Goal: Transaction & Acquisition: Purchase product/service

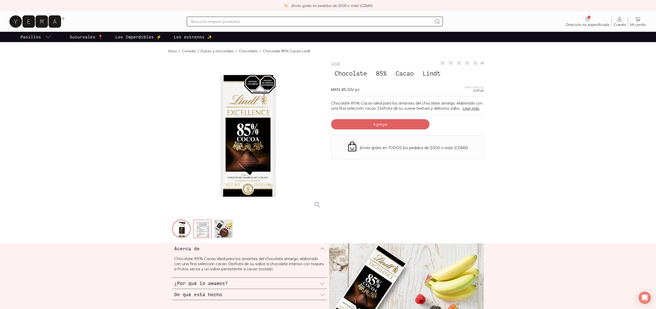
click at [203, 230] on img at bounding box center [203, 229] width 18 height 18
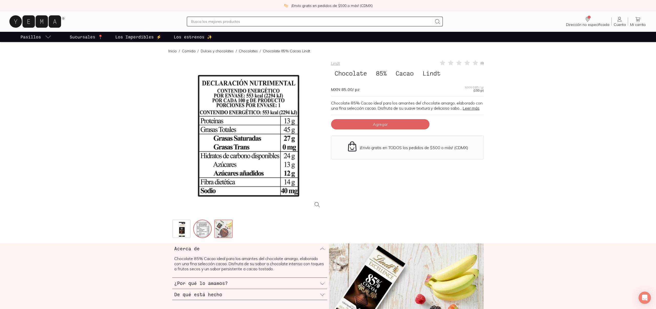
click at [223, 230] on img at bounding box center [224, 229] width 18 height 18
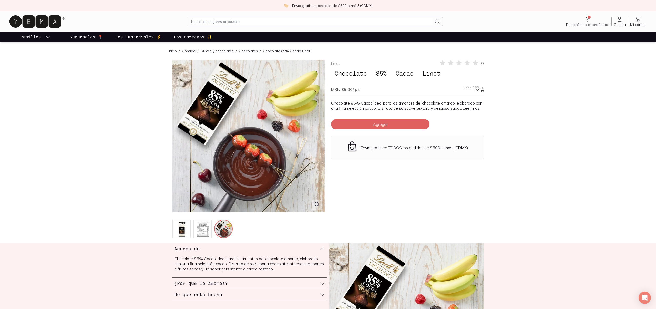
click at [92, 35] on p "Sucursales 📍" at bounding box center [86, 37] width 33 height 6
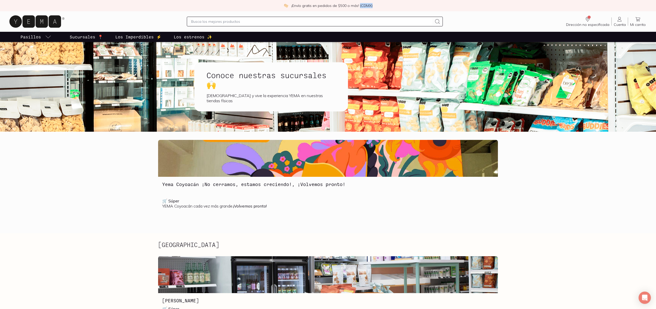
drag, startPoint x: 358, startPoint y: 5, endPoint x: 372, endPoint y: 5, distance: 13.8
click at [372, 5] on div "¡Envío gratis en pedidos de $500 o más! (CDMX)" at bounding box center [328, 5] width 656 height 11
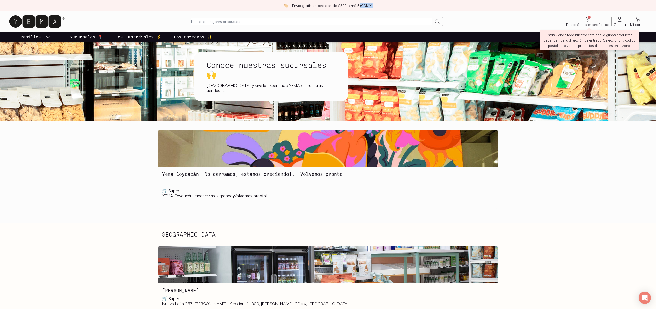
scroll to position [12, 0]
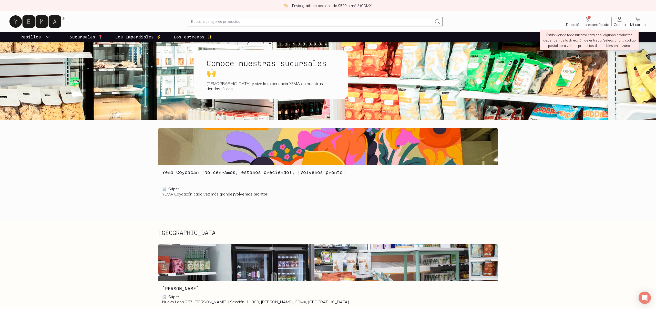
click at [590, 19] on icon "Dirección no especificada" at bounding box center [587, 19] width 6 height 6
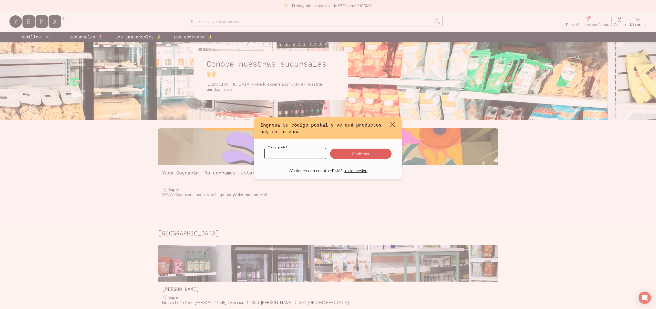
click at [290, 154] on input "default" at bounding box center [295, 153] width 61 height 10
type input "45237"
click button "Confirmar" at bounding box center [360, 154] width 61 height 10
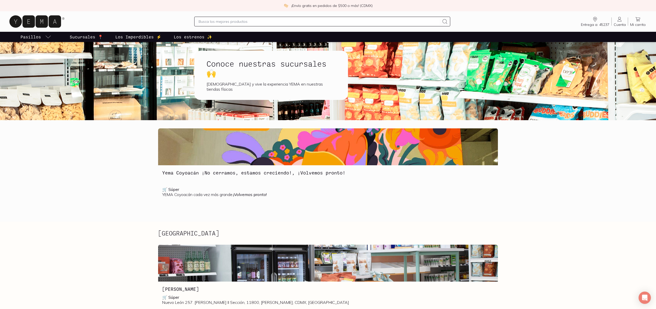
click at [237, 22] on input "text" at bounding box center [319, 21] width 241 height 6
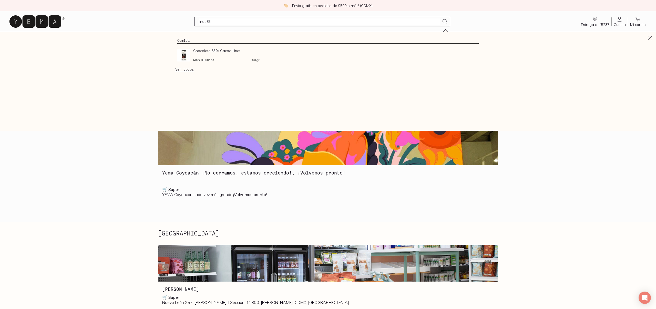
type input "lindt 85%"
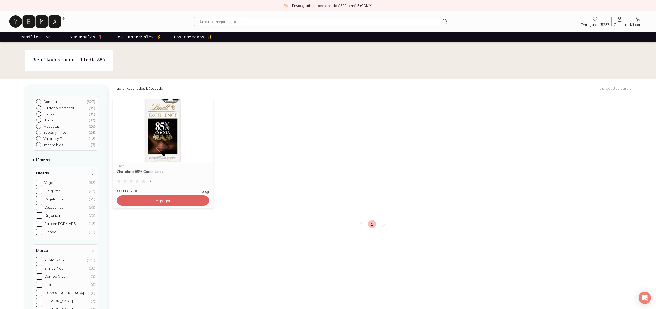
click at [166, 140] on img at bounding box center [163, 130] width 100 height 63
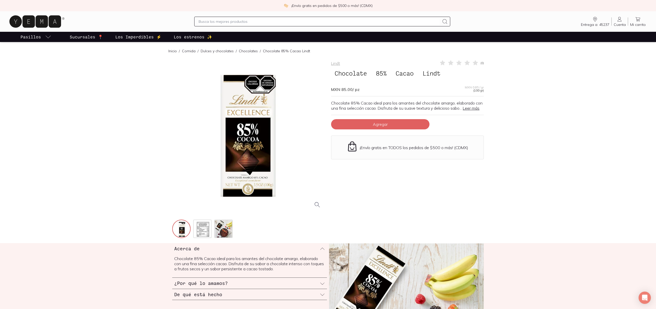
click at [463, 111] on link "Leer más" at bounding box center [471, 108] width 17 height 5
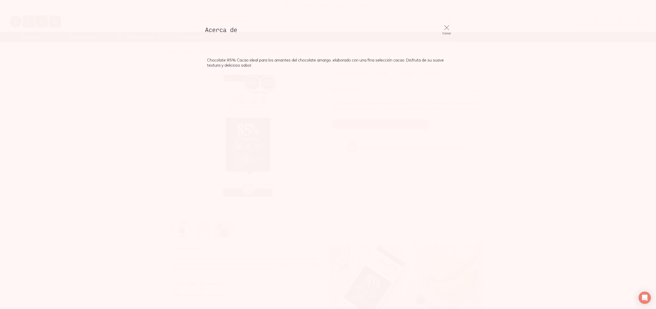
click at [343, 115] on div "Acerca de Cerrar Chocolate 85% Cacao ideal para los amantes del chocolate amarg…" at bounding box center [328, 154] width 254 height 309
click at [445, 30] on icon at bounding box center [446, 27] width 7 height 7
